Goal: Transaction & Acquisition: Obtain resource

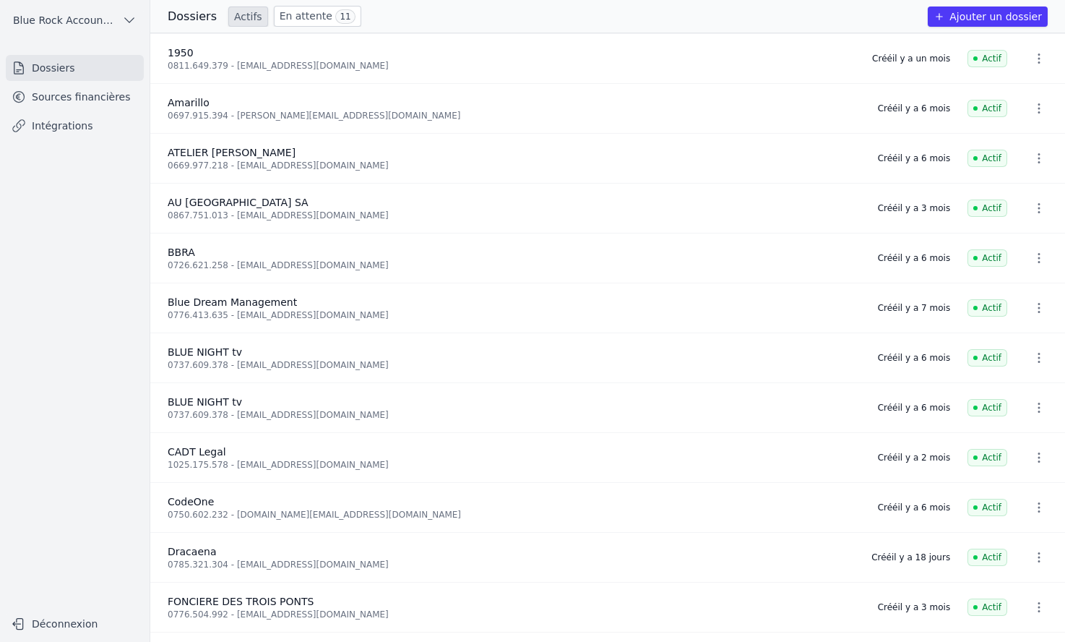
click at [108, 92] on link "Sources financières" at bounding box center [75, 97] width 138 height 26
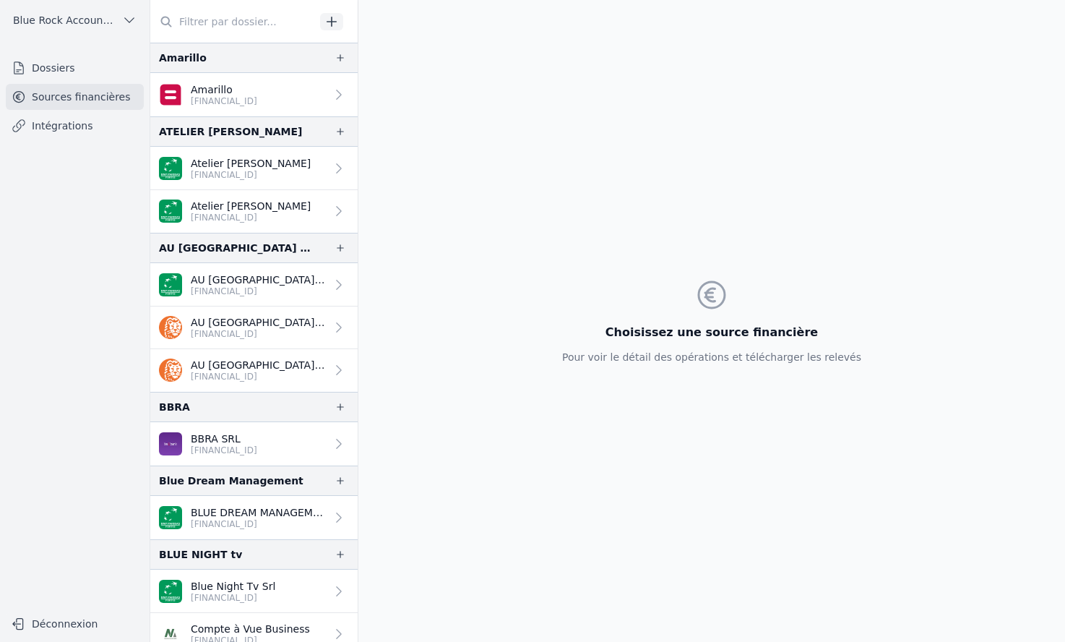
click at [276, 171] on p "[FINANCIAL_ID]" at bounding box center [251, 175] width 120 height 12
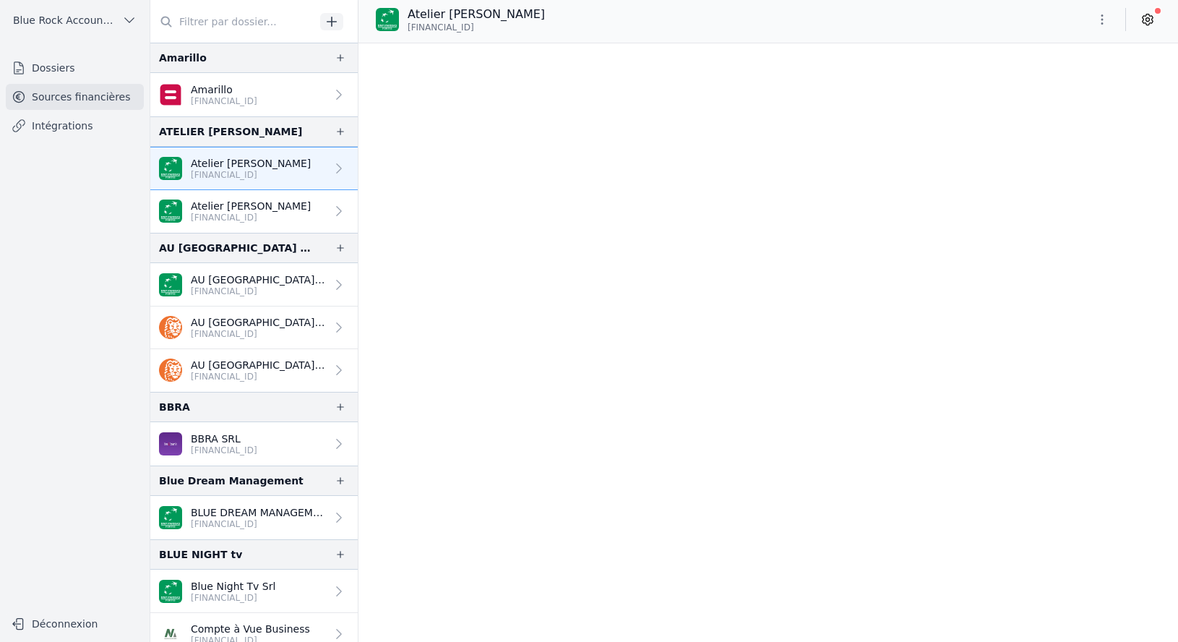
scroll to position [1161, 0]
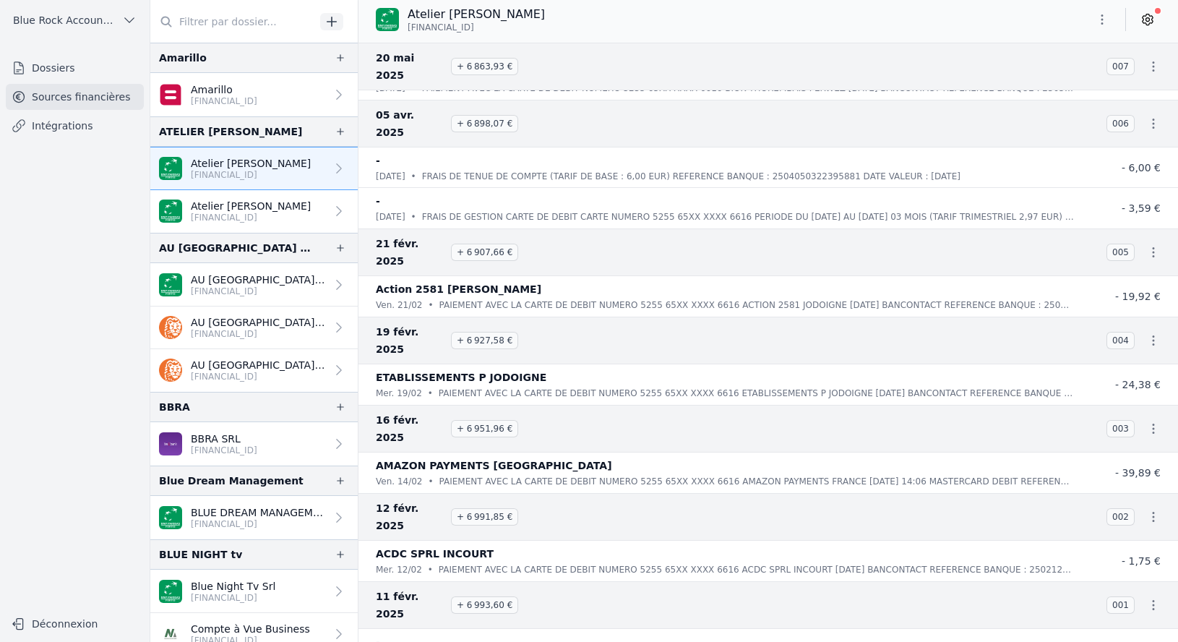
click at [280, 218] on p "[FINANCIAL_ID]" at bounding box center [251, 218] width 120 height 12
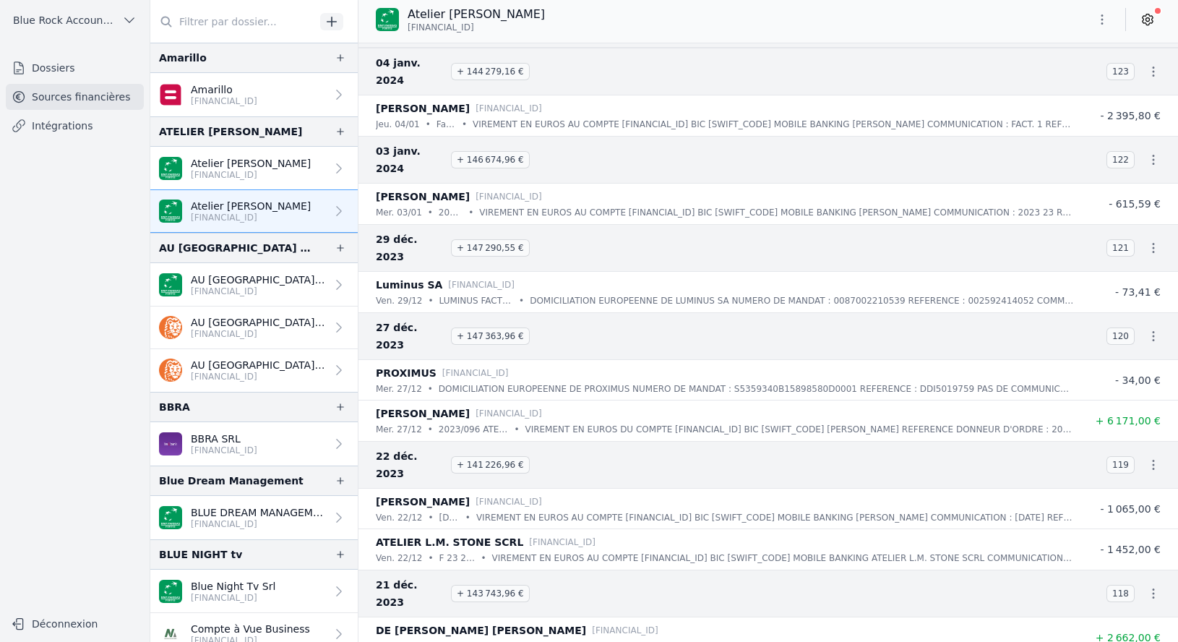
scroll to position [35485, 0]
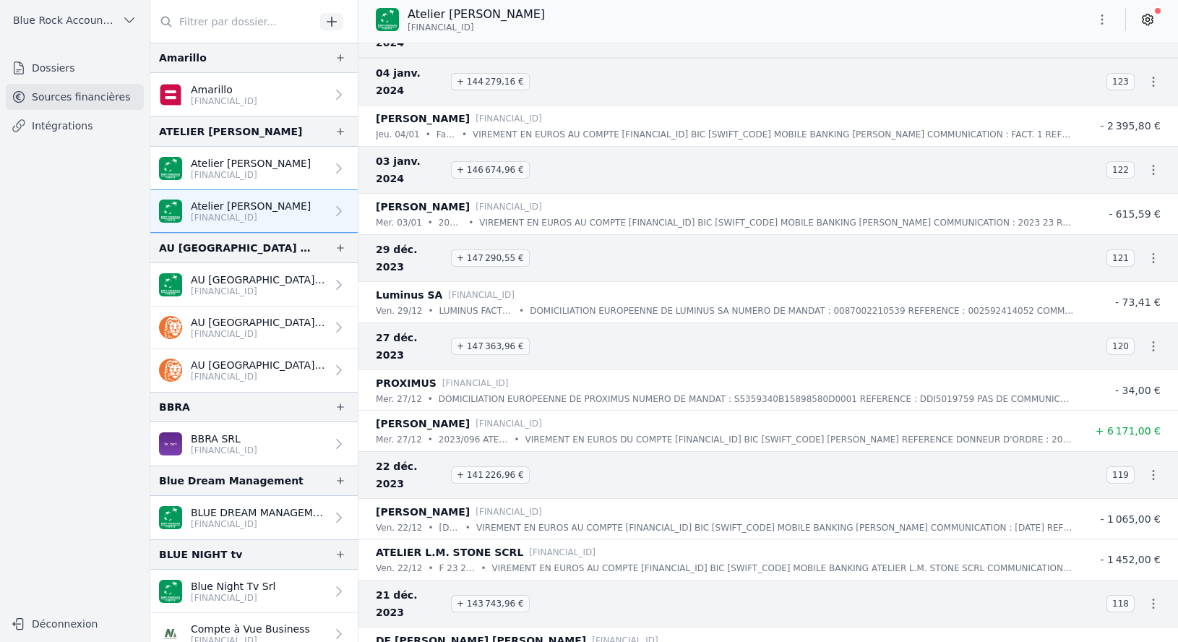
click at [1065, 23] on icon "button" at bounding box center [1102, 19] width 14 height 14
click at [1061, 78] on button "Exporter" at bounding box center [1067, 77] width 104 height 27
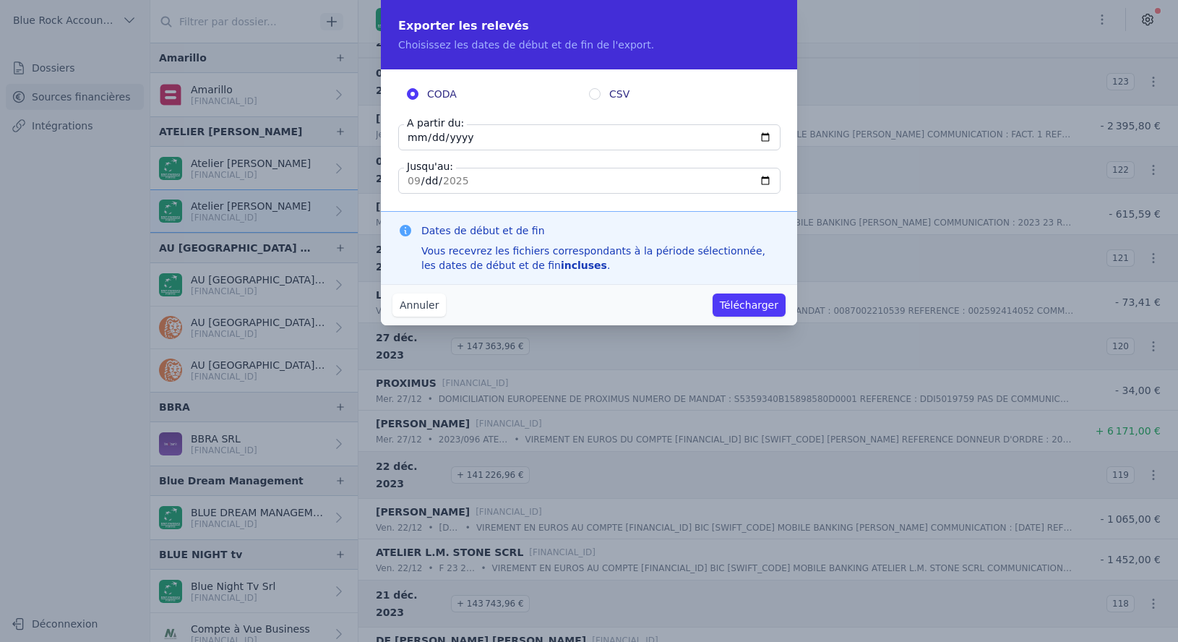
click at [595, 94] on input "CSV" at bounding box center [595, 94] width 12 height 12
radio input "true"
radio input "false"
click at [539, 141] on input "[DATE]" at bounding box center [589, 137] width 382 height 26
type input "[DATE]"
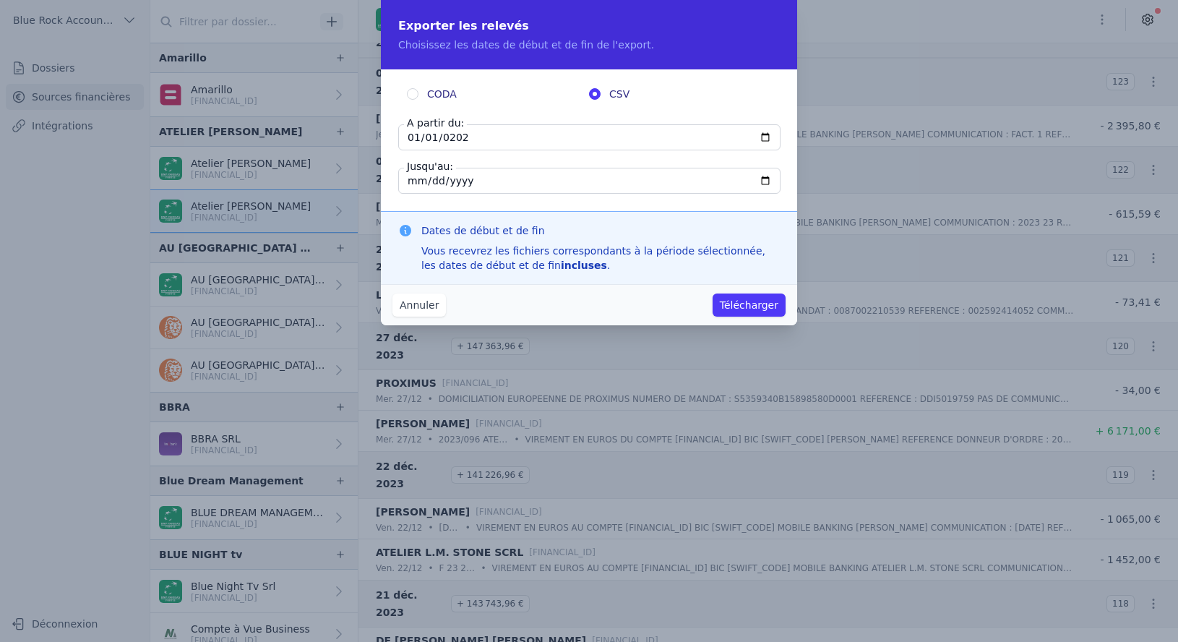
type input "[DATE]"
click at [473, 181] on input "[DATE]" at bounding box center [589, 181] width 382 height 26
type input "[DATE]"
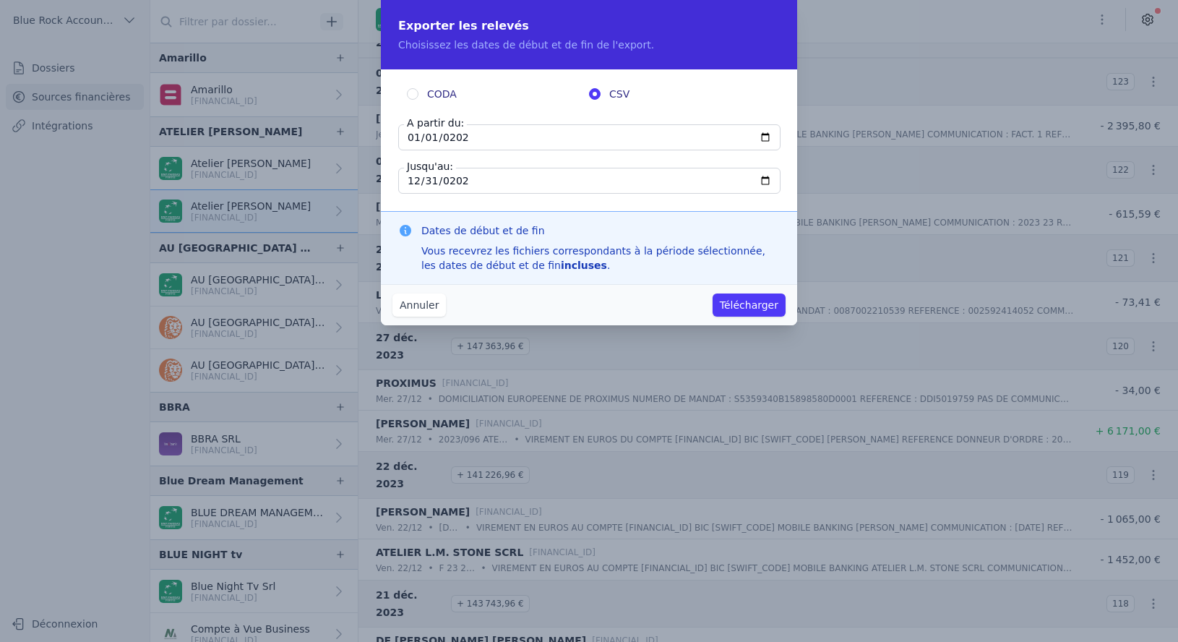
type input "[DATE]"
click at [747, 306] on button "Télécharger" at bounding box center [749, 304] width 73 height 23
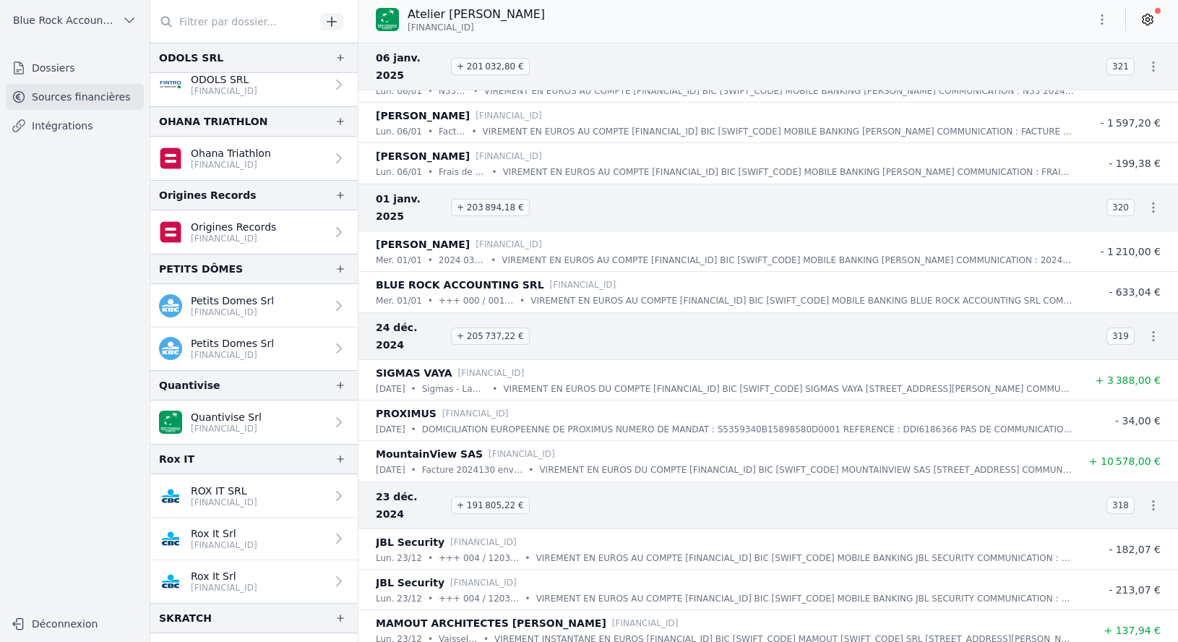
scroll to position [2495, 0]
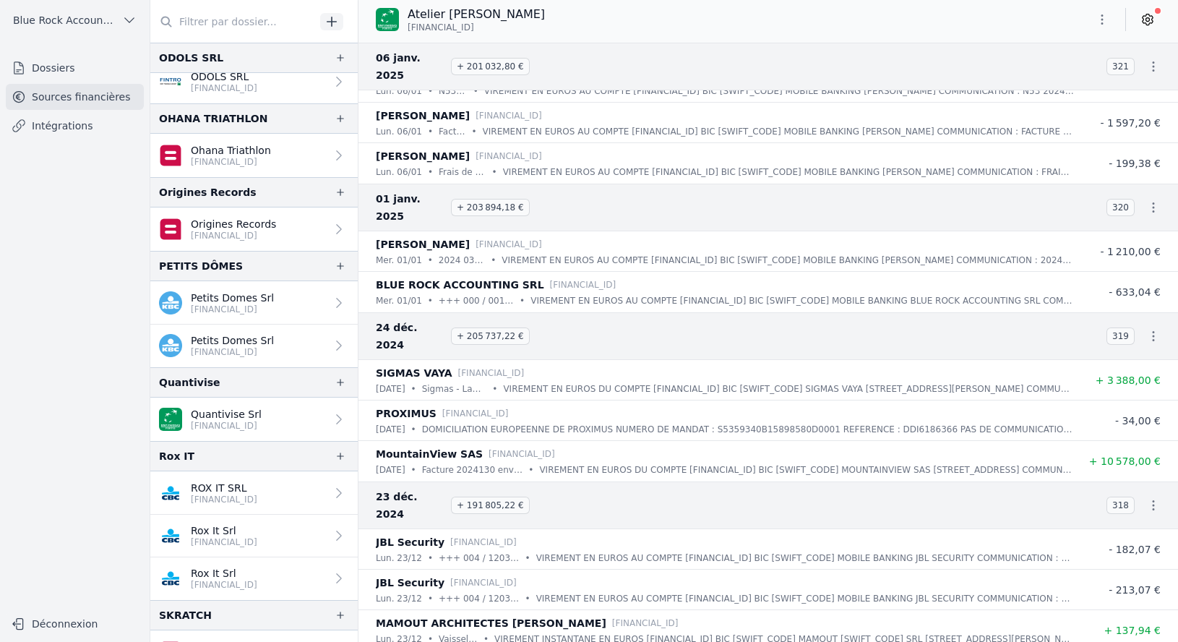
click at [238, 408] on p "Quantivise Srl" at bounding box center [226, 414] width 71 height 14
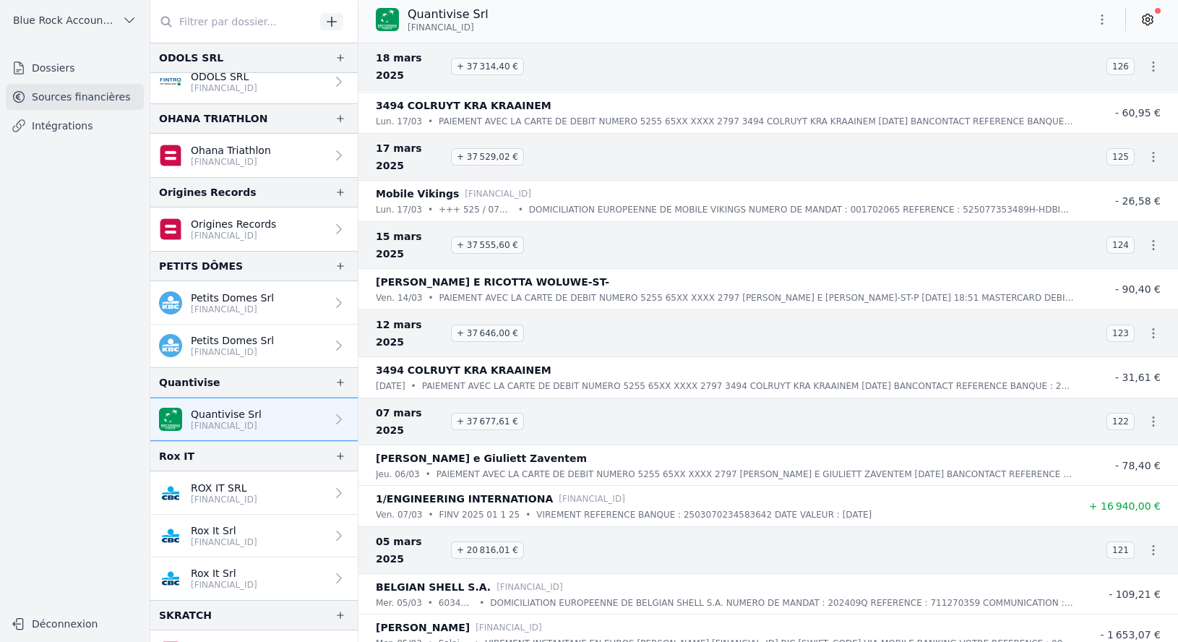
scroll to position [9066, 0]
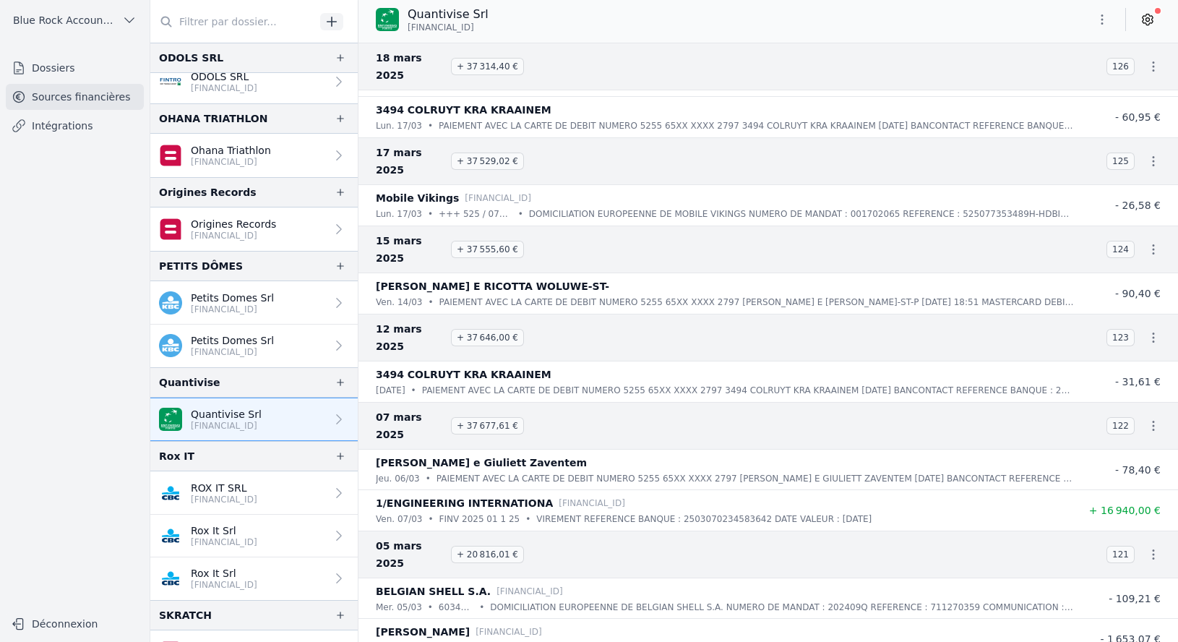
click at [1065, 20] on icon "button" at bounding box center [1102, 19] width 14 height 14
click at [1065, 80] on button "Exporter" at bounding box center [1067, 77] width 104 height 27
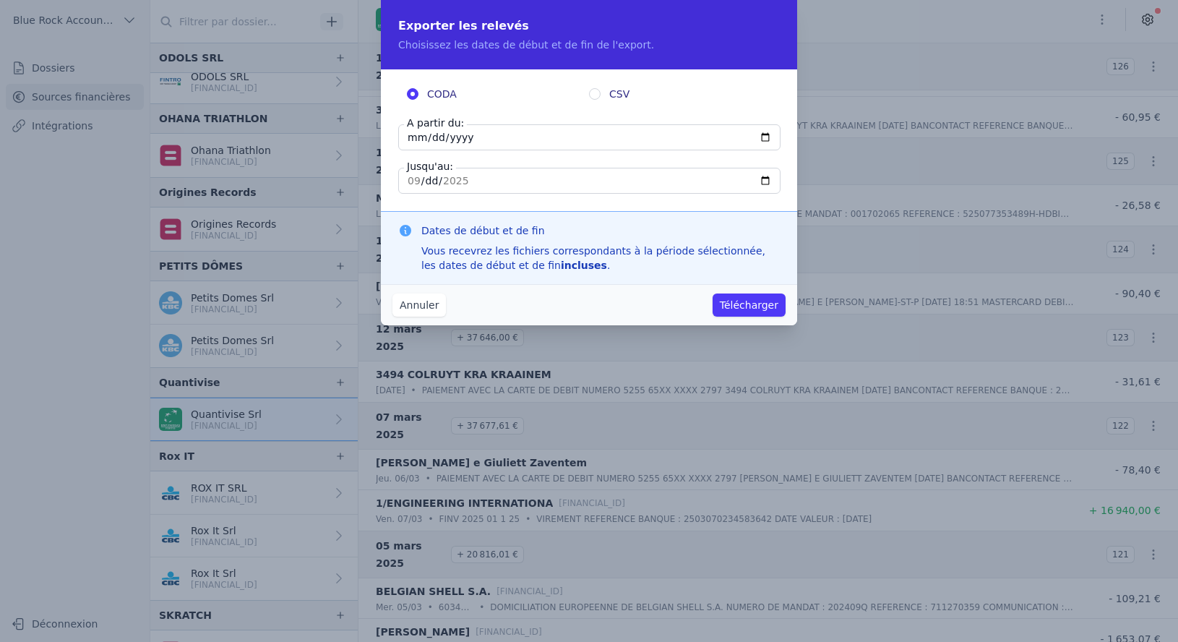
click at [494, 139] on input "[DATE]" at bounding box center [589, 137] width 382 height 26
click at [594, 96] on input "CSV" at bounding box center [595, 94] width 12 height 12
radio input "true"
radio input "false"
click at [501, 138] on input "[DATE]" at bounding box center [589, 137] width 382 height 26
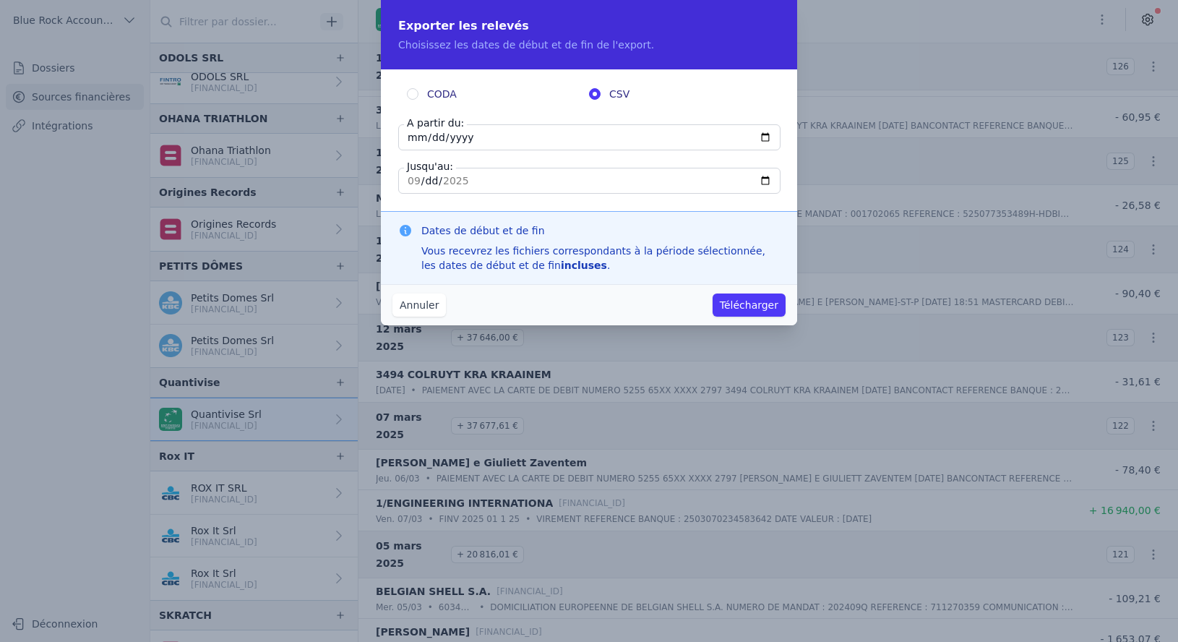
type input "[DATE]"
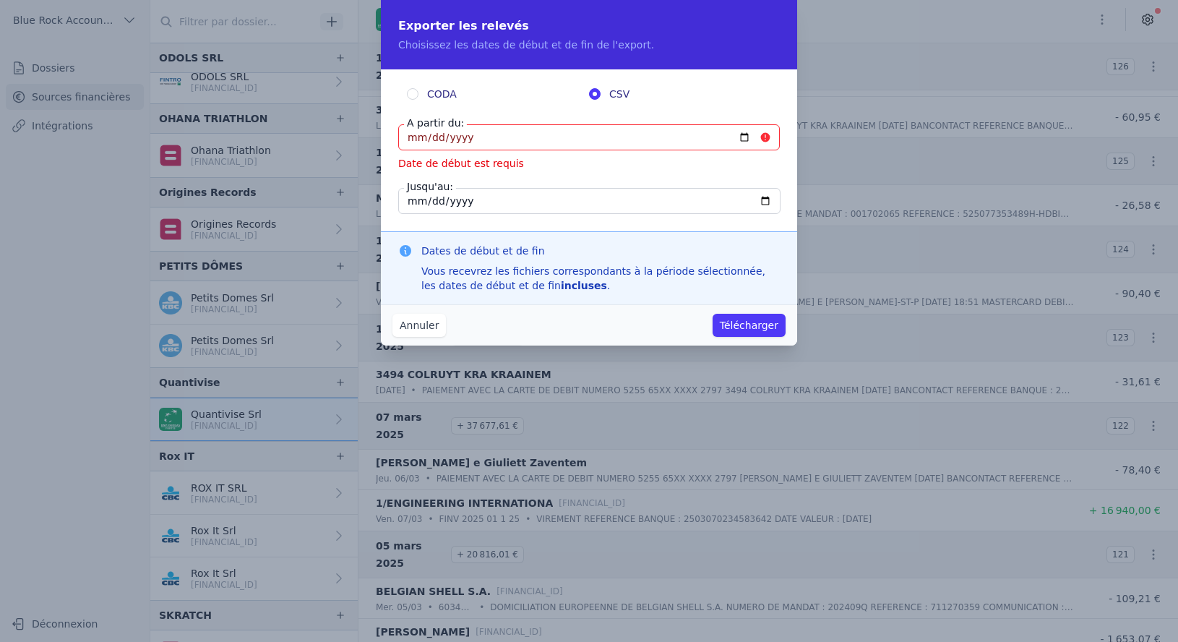
type input "[DATE]"
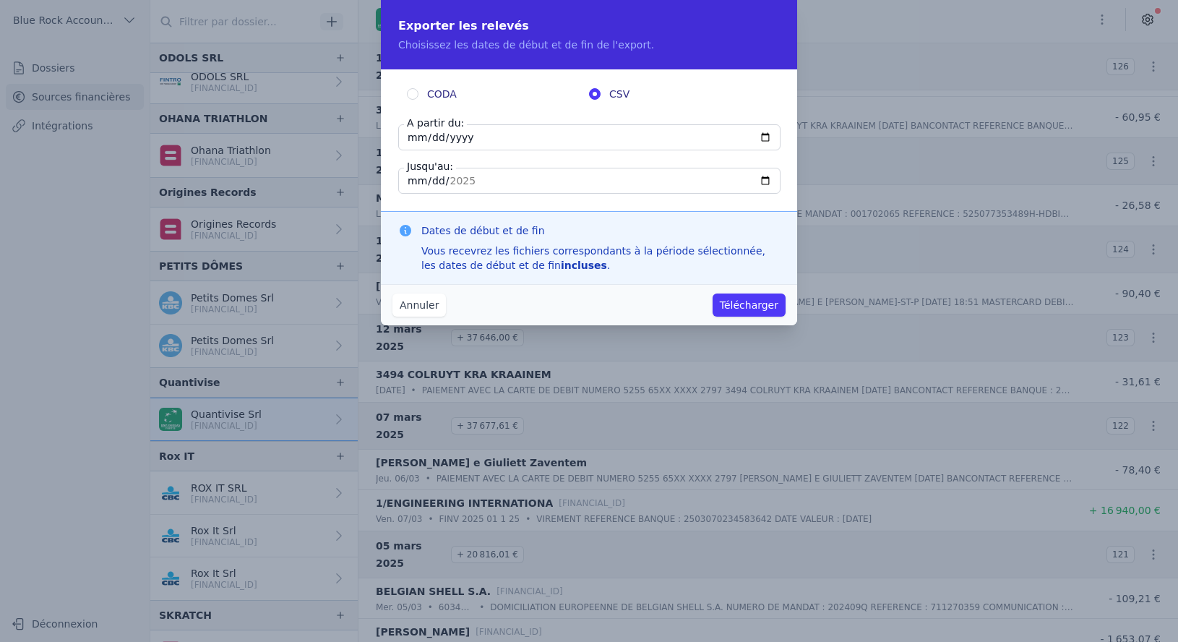
click at [495, 197] on div "CODA CSV A partir du: [DATE] Jusqu'au: [DATE]" at bounding box center [589, 140] width 416 height 142
click at [496, 180] on input "[DATE]" at bounding box center [589, 181] width 382 height 26
click at [543, 198] on div "CODA CSV A partir du: [DATE] Jusqu'au: [DATE]" at bounding box center [589, 140] width 416 height 142
click at [749, 305] on button "Télécharger" at bounding box center [749, 304] width 73 height 23
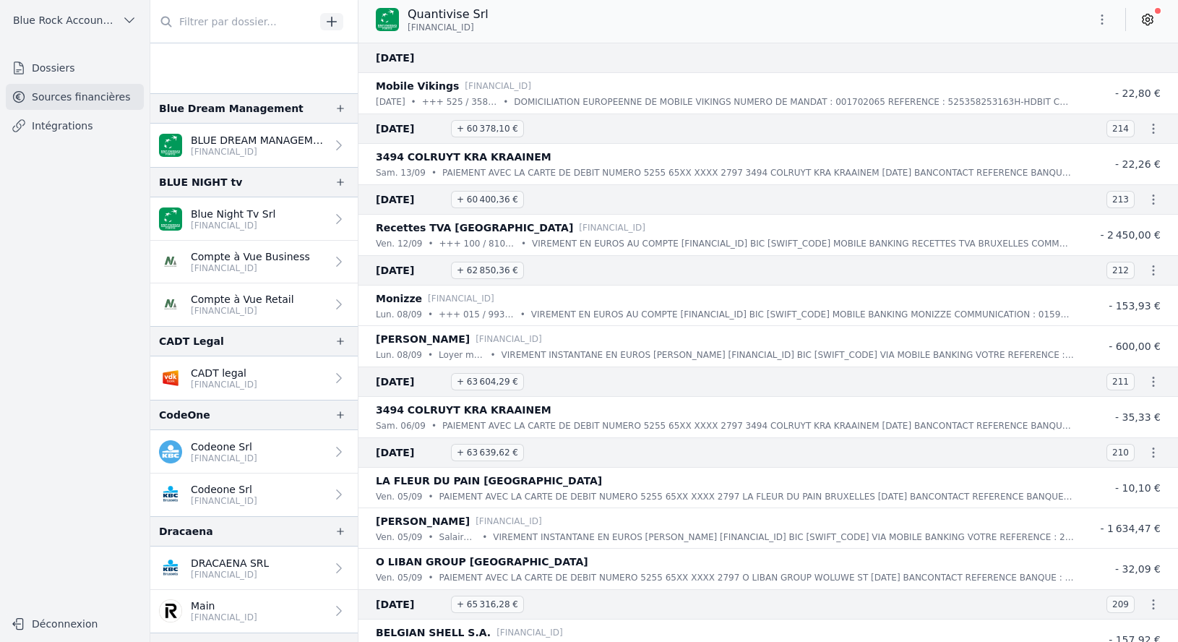
scroll to position [0, 0]
